Goal: Check status: Check status

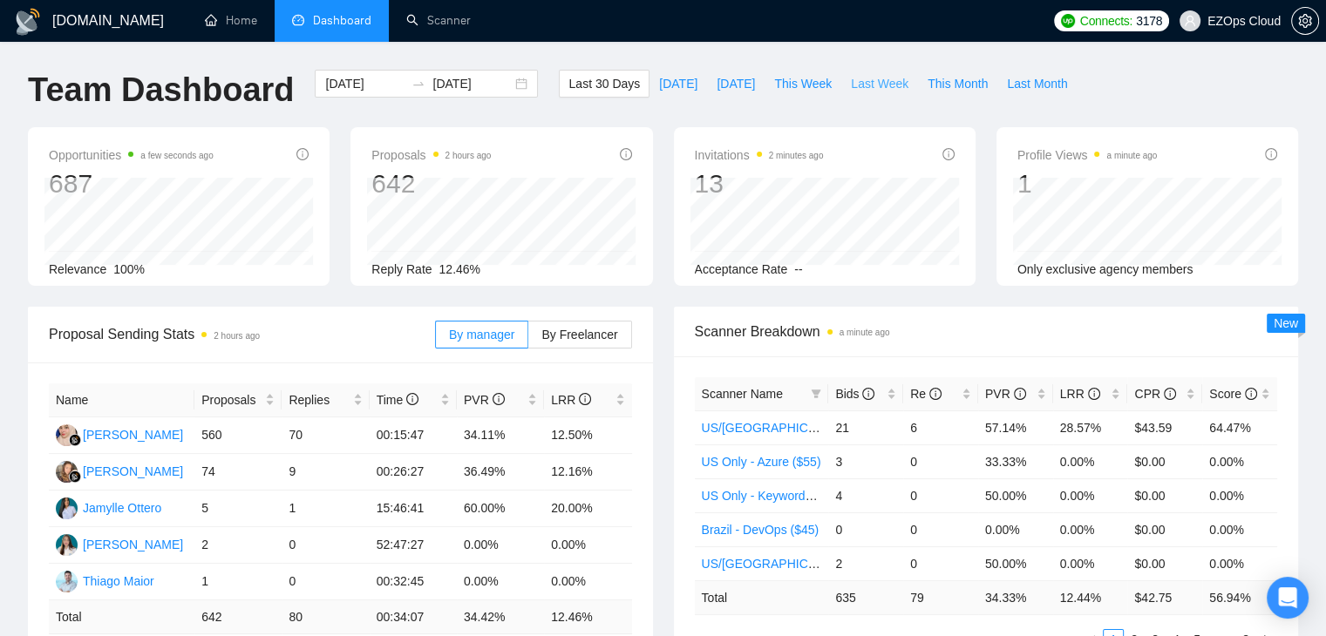
click at [853, 78] on span "Last Week" at bounding box center [880, 83] width 58 height 19
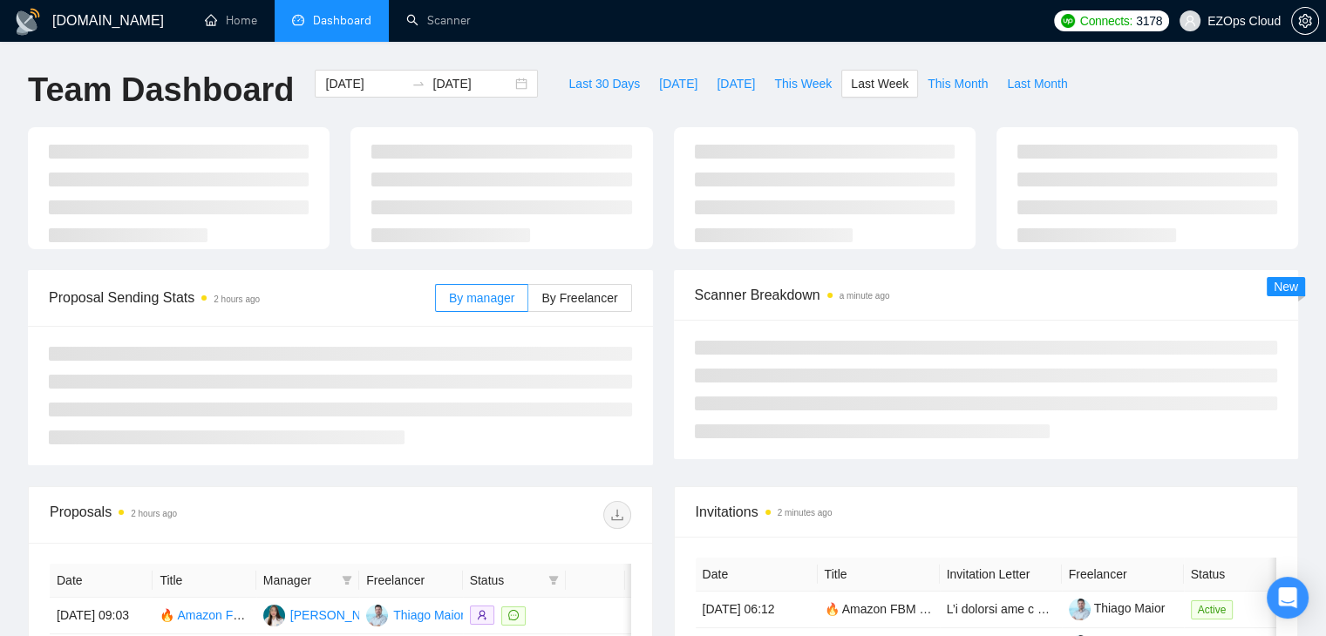
type input "[DATE]"
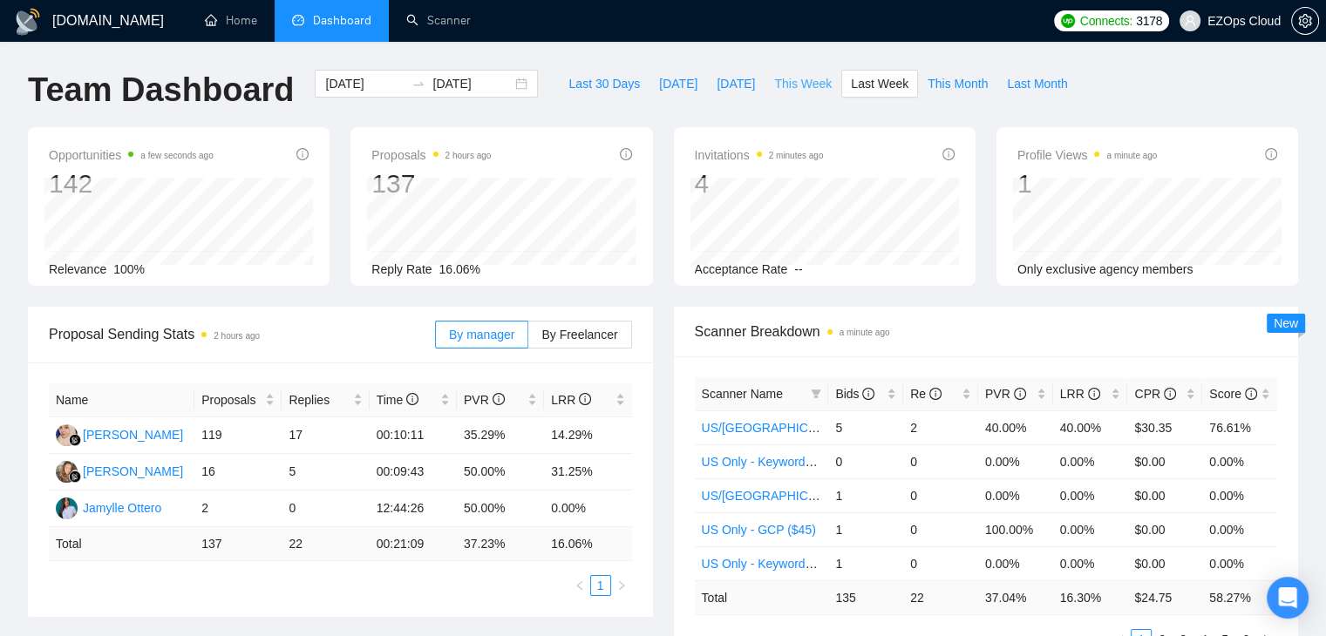
click at [795, 88] on span "This Week" at bounding box center [803, 83] width 58 height 19
type input "[DATE]"
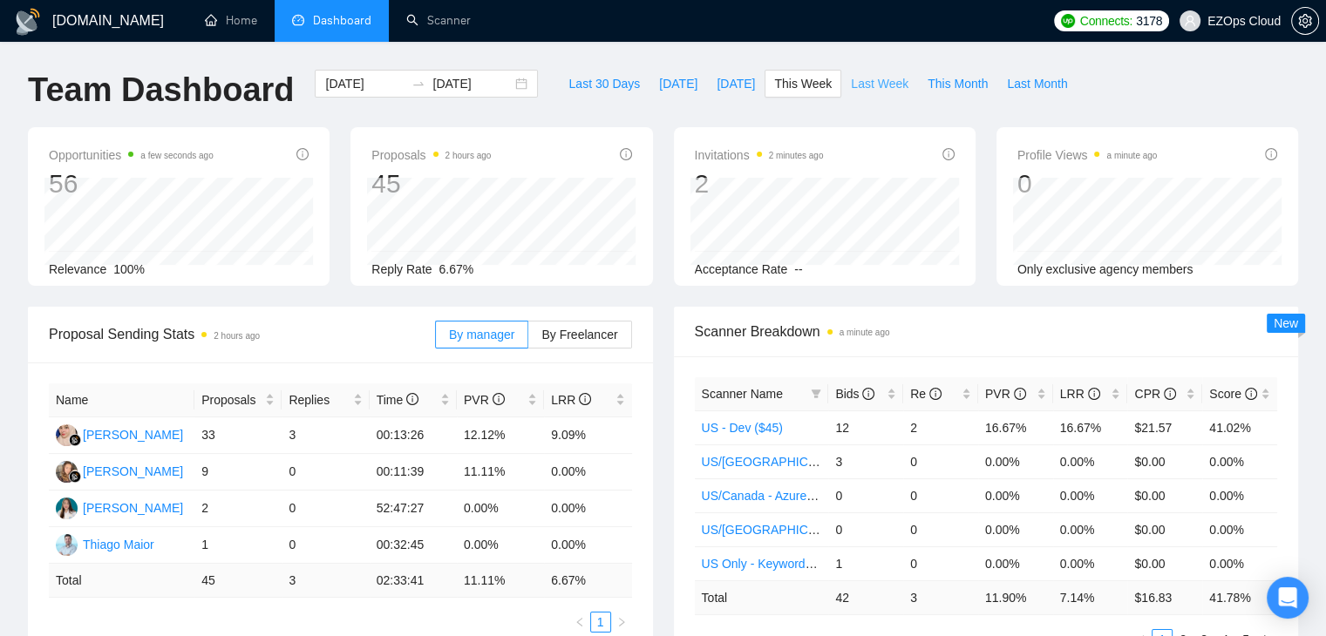
click at [870, 78] on span "Last Week" at bounding box center [880, 83] width 58 height 19
type input "[DATE]"
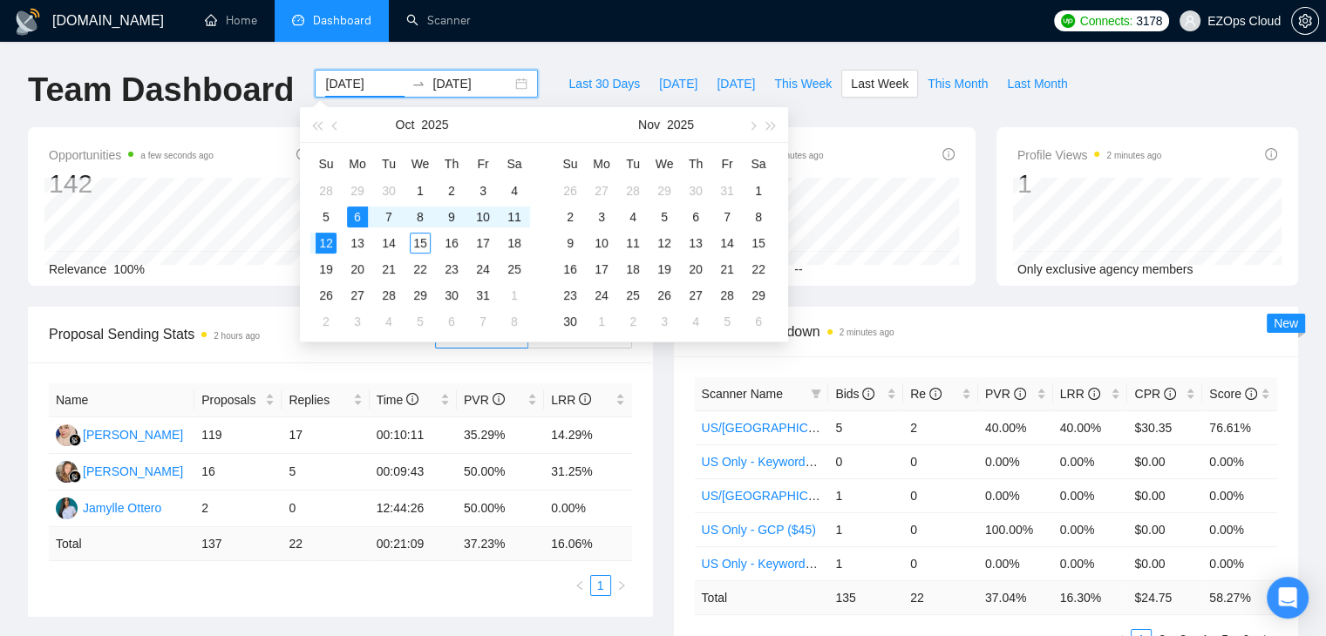
click at [357, 81] on input "[DATE]" at bounding box center [364, 83] width 79 height 19
type input "[DATE]"
click at [359, 198] on div "29" at bounding box center [357, 190] width 21 height 21
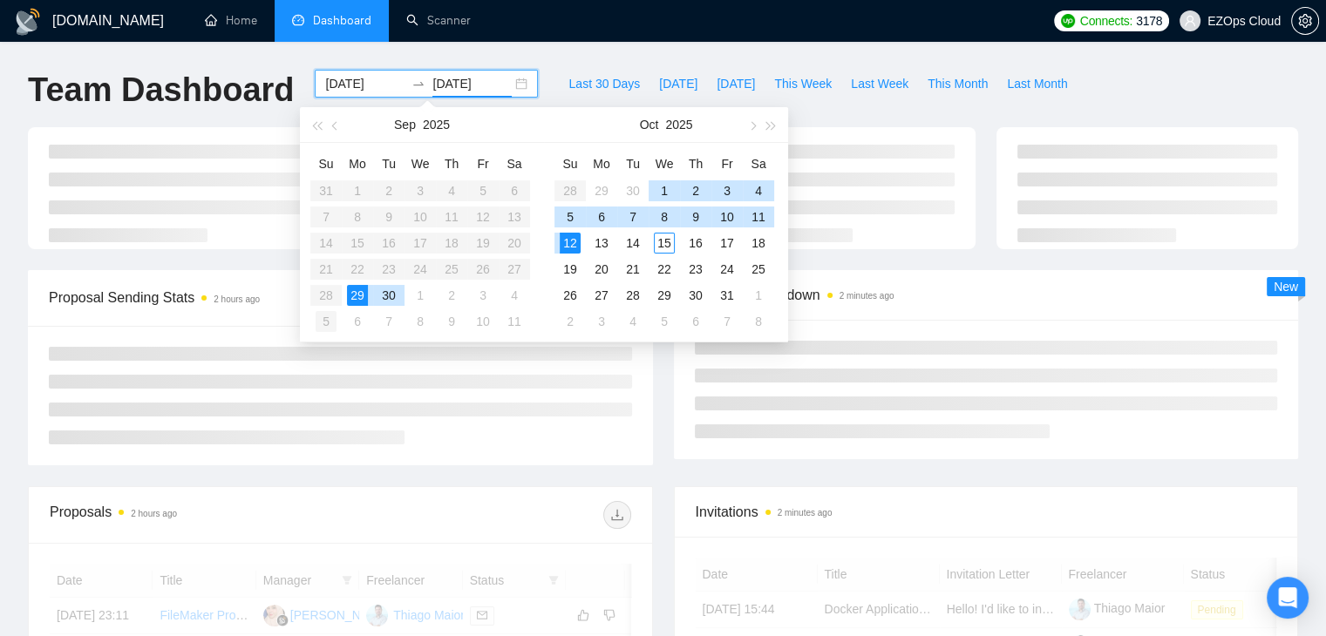
type input "[DATE]"
click at [318, 325] on div "5" at bounding box center [326, 321] width 21 height 21
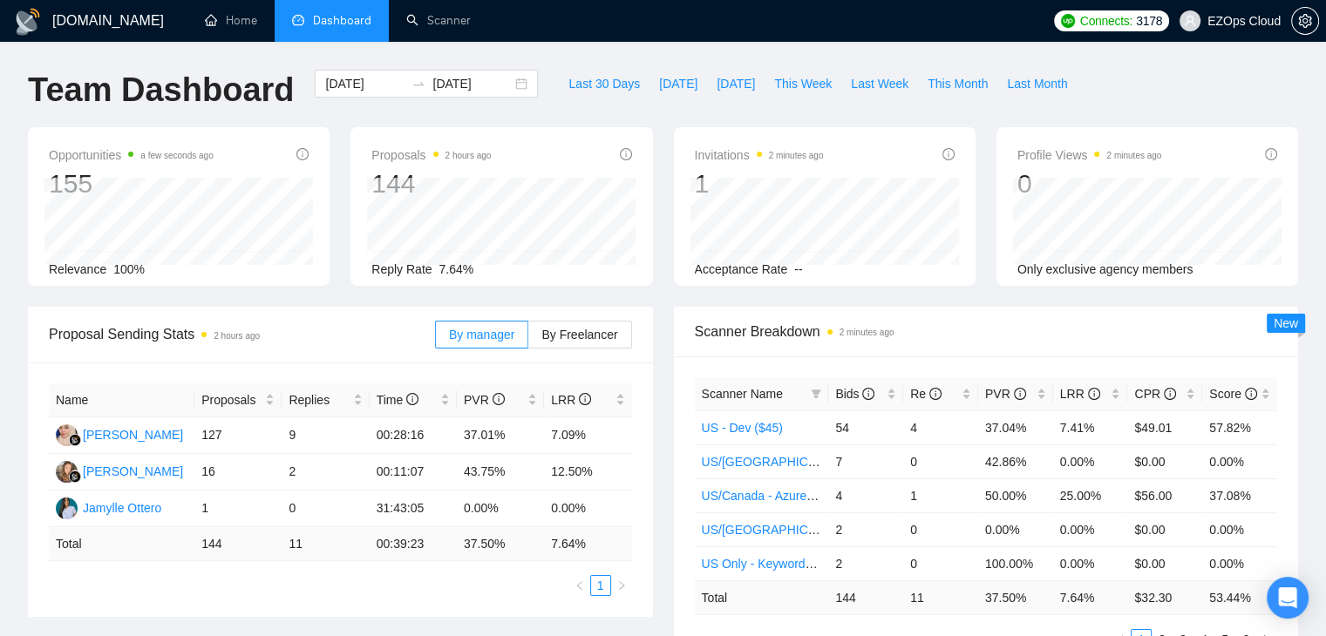
click at [656, 323] on div "Proposal Sending Stats 2 hours ago By manager By Freelancer Name Proposals Repl…" at bounding box center [340, 462] width 646 height 310
